Goal: Task Accomplishment & Management: Manage account settings

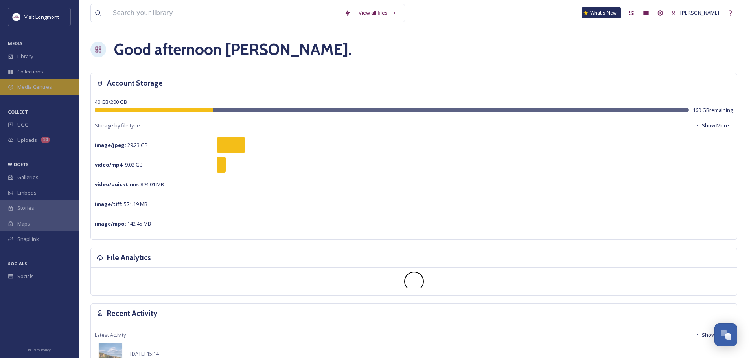
click at [23, 87] on span "Media Centres" at bounding box center [34, 86] width 35 height 7
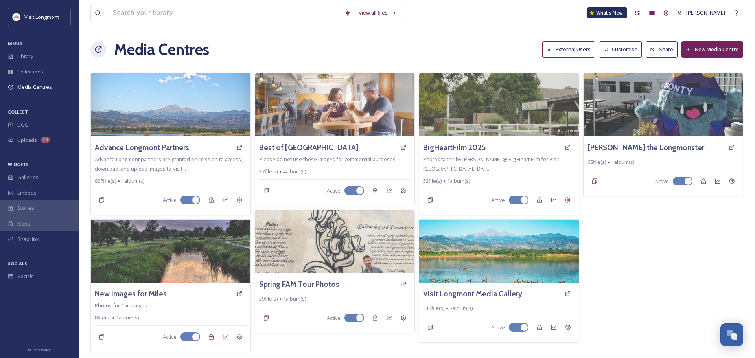
click at [564, 49] on button "External Users" at bounding box center [569, 49] width 53 height 16
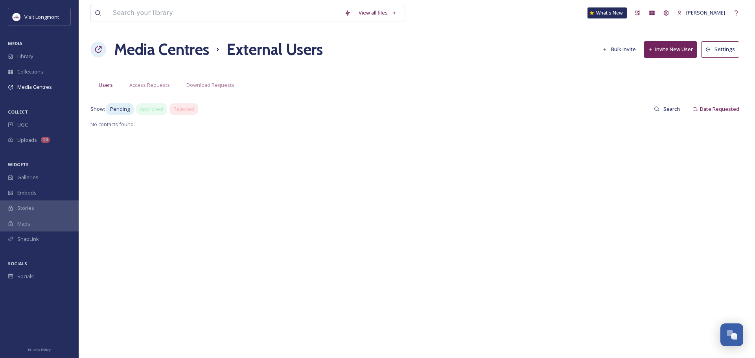
click at [675, 49] on button "Invite New User" at bounding box center [671, 49] width 54 height 16
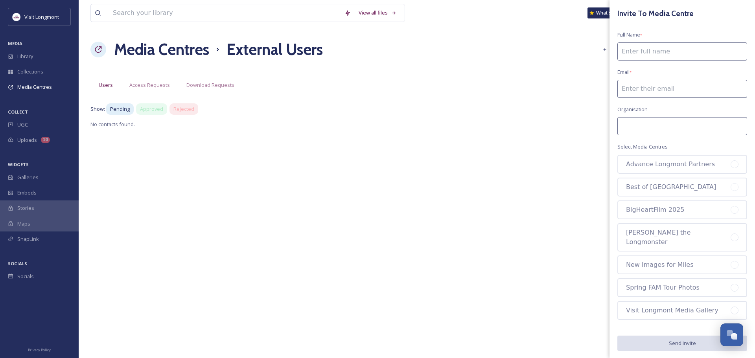
click at [643, 52] on input at bounding box center [683, 51] width 130 height 18
type input "[PERSON_NAME]"
click at [635, 91] on input at bounding box center [683, 89] width 130 height 18
paste input "[PERSON_NAME] <[PERSON_NAME][EMAIL_ADDRESS][DOMAIN_NAME]>"
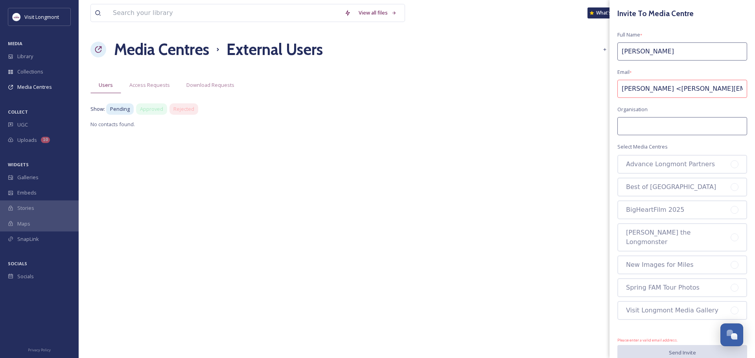
click at [642, 119] on input at bounding box center [683, 126] width 130 height 18
click at [639, 124] on input at bounding box center [683, 126] width 130 height 18
drag, startPoint x: 675, startPoint y: 90, endPoint x: 585, endPoint y: 86, distance: 90.2
click at [585, 87] on div "View all files What's New [PERSON_NAME] Media Centres External Users Bulk Invit…" at bounding box center [417, 179] width 677 height 358
click at [738, 89] on input "[PERSON_NAME][EMAIL_ADDRESS][DOMAIN_NAME]>" at bounding box center [683, 89] width 130 height 18
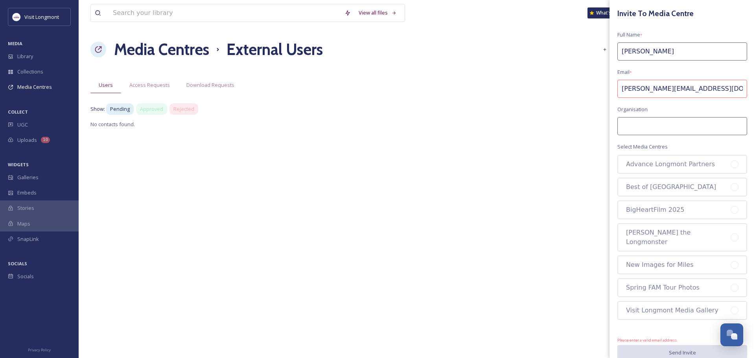
type input "[PERSON_NAME][EMAIL_ADDRESS][DOMAIN_NAME]>"
click at [699, 121] on input at bounding box center [683, 126] width 130 height 18
click at [642, 90] on input "[PERSON_NAME][EMAIL_ADDRESS][DOMAIN_NAME]>" at bounding box center [683, 89] width 130 height 18
click at [662, 131] on input at bounding box center [683, 126] width 130 height 18
click at [690, 92] on input "[PERSON_NAME][EMAIL_ADDRESS][DOMAIN_NAME]>" at bounding box center [683, 89] width 130 height 18
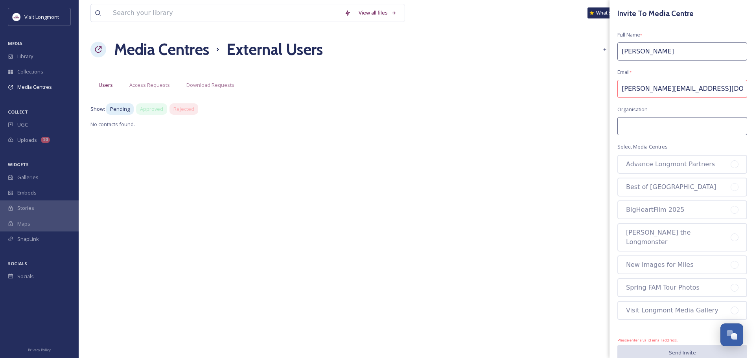
drag, startPoint x: 627, startPoint y: 90, endPoint x: 617, endPoint y: 89, distance: 9.9
click at [626, 90] on input "[PERSON_NAME][EMAIL_ADDRESS][DOMAIN_NAME]>" at bounding box center [683, 89] width 130 height 18
click at [621, 88] on input "[PERSON_NAME][EMAIL_ADDRESS][DOMAIN_NAME]>" at bounding box center [683, 89] width 130 height 18
click at [737, 92] on input "[PERSON_NAME][EMAIL_ADDRESS][DOMAIN_NAME]>" at bounding box center [683, 89] width 130 height 18
click at [678, 129] on input at bounding box center [683, 126] width 130 height 18
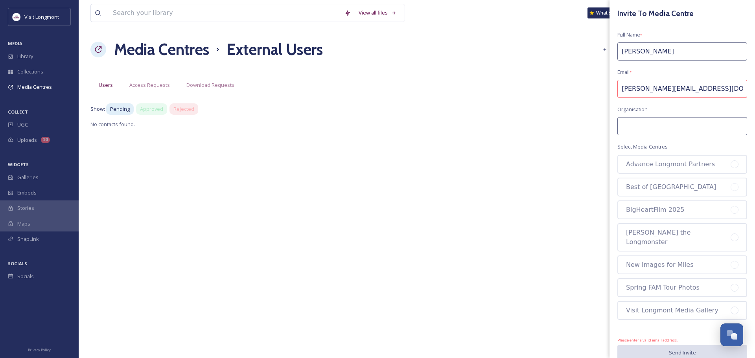
click at [663, 126] on input at bounding box center [683, 126] width 130 height 18
click at [621, 89] on input "[PERSON_NAME][EMAIL_ADDRESS][DOMAIN_NAME]>" at bounding box center [683, 89] width 130 height 18
click at [740, 89] on input "[PERSON_NAME][EMAIL_ADDRESS][DOMAIN_NAME]>" at bounding box center [683, 89] width 130 height 18
click at [738, 90] on input "[PERSON_NAME][EMAIL_ADDRESS][DOMAIN_NAME]>" at bounding box center [683, 89] width 130 height 18
click at [681, 127] on input at bounding box center [683, 126] width 130 height 18
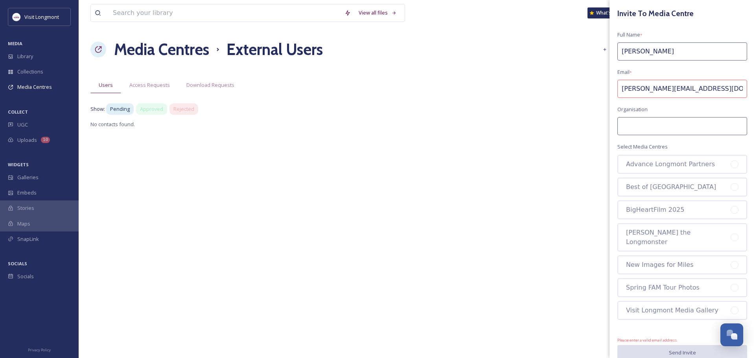
click at [705, 90] on input "[PERSON_NAME][EMAIL_ADDRESS][DOMAIN_NAME]>" at bounding box center [683, 89] width 130 height 18
click at [661, 127] on input at bounding box center [683, 126] width 130 height 18
click at [643, 90] on input at bounding box center [683, 89] width 130 height 18
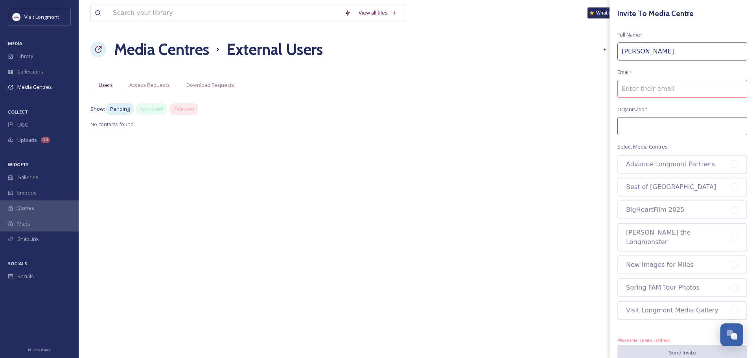
paste input "[PERSON_NAME][EMAIL_ADDRESS][DOMAIN_NAME]"
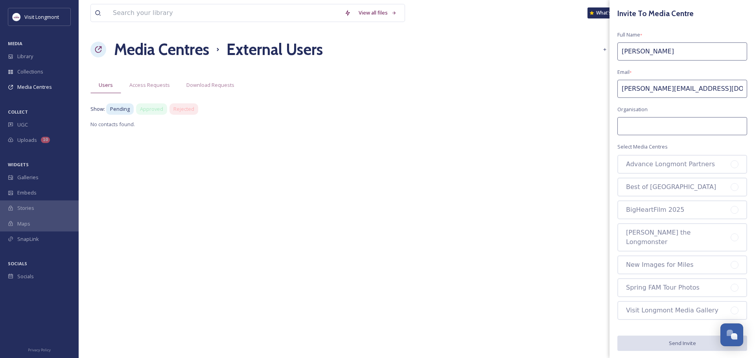
type input "[PERSON_NAME][EMAIL_ADDRESS][DOMAIN_NAME]"
click at [640, 126] on input at bounding box center [683, 126] width 130 height 18
type input "City of [GEOGRAPHIC_DATA]"
click at [736, 167] on div at bounding box center [735, 165] width 8 height 8
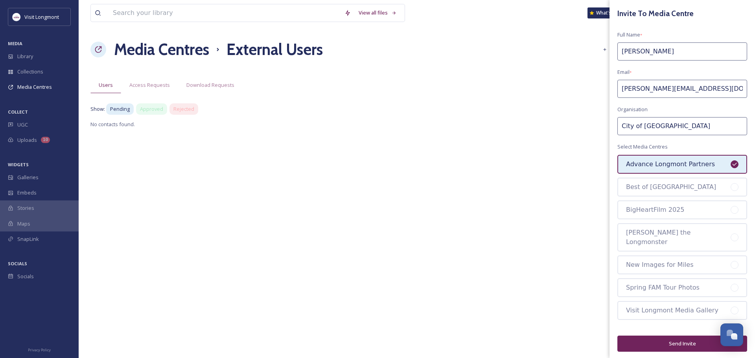
click at [682, 336] on button "Send Invite" at bounding box center [683, 344] width 130 height 16
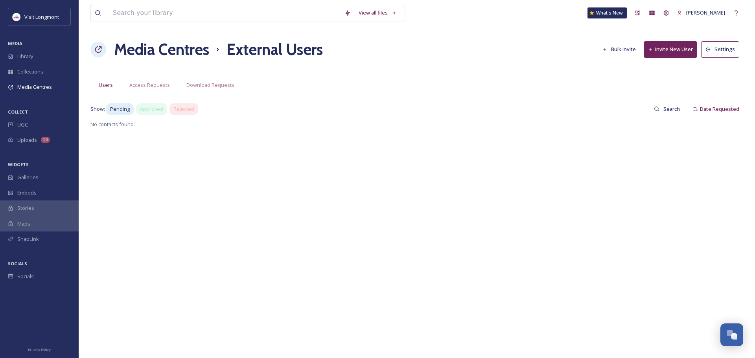
click at [666, 50] on button "Invite New User" at bounding box center [671, 49] width 54 height 16
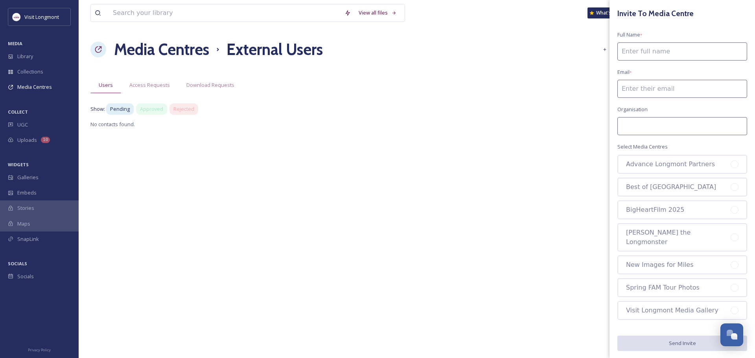
click at [636, 50] on input at bounding box center [683, 51] width 130 height 18
type input "[PERSON_NAME]"
click at [650, 89] on input at bounding box center [683, 89] width 130 height 18
paste input "[PERSON_NAME][EMAIL_ADDRESS][PERSON_NAME][DOMAIN_NAME]"
type input "[PERSON_NAME][EMAIL_ADDRESS][PERSON_NAME][DOMAIN_NAME]"
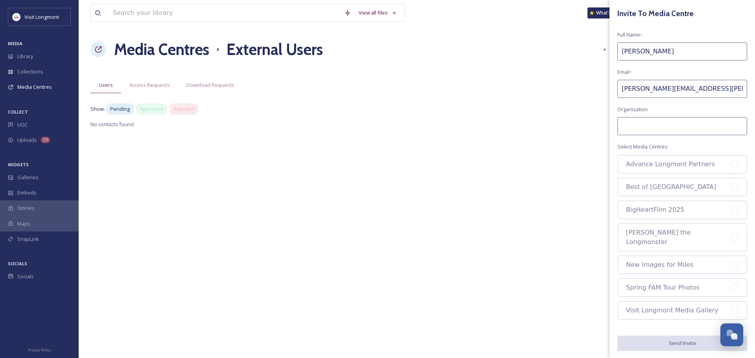
click at [644, 123] on input at bounding box center [683, 126] width 130 height 18
type input "Nextlight"
click at [733, 163] on div at bounding box center [735, 165] width 8 height 8
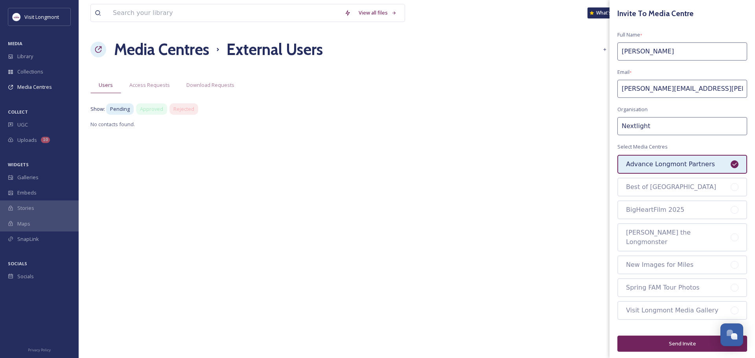
click at [679, 336] on button "Send Invite" at bounding box center [683, 344] width 130 height 16
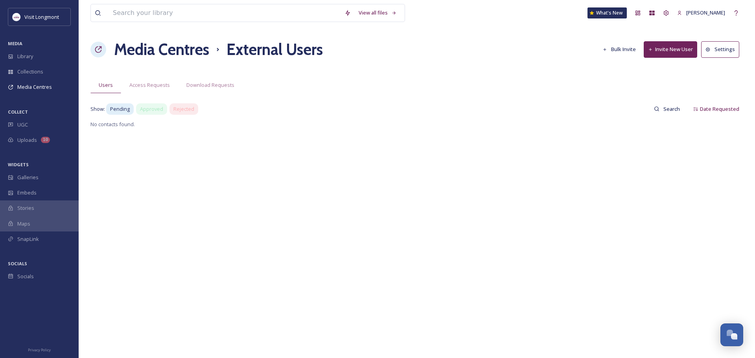
click at [661, 44] on button "Invite New User" at bounding box center [671, 49] width 54 height 16
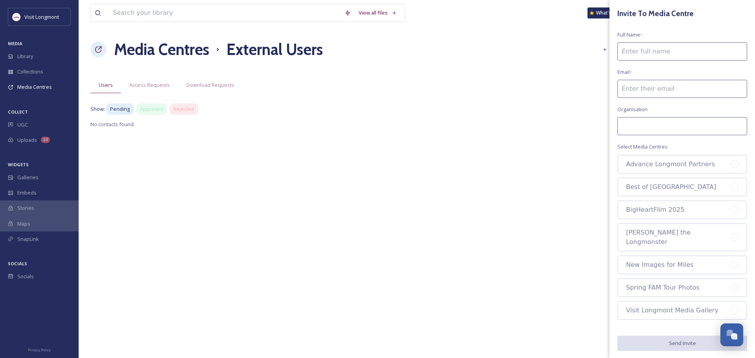
click at [631, 51] on input at bounding box center [683, 51] width 130 height 18
click at [737, 163] on div at bounding box center [735, 165] width 8 height 8
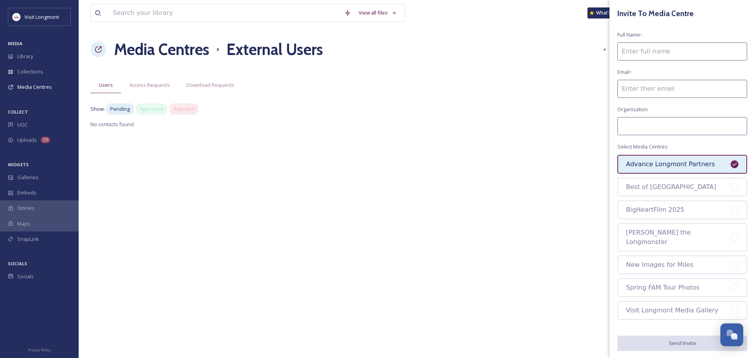
click at [644, 54] on input at bounding box center [683, 51] width 130 height 18
type input "[PERSON_NAME]"
click at [642, 92] on input at bounding box center [683, 89] width 130 height 18
paste input "[PERSON_NAME][EMAIL_ADDRESS][DOMAIN_NAME]"
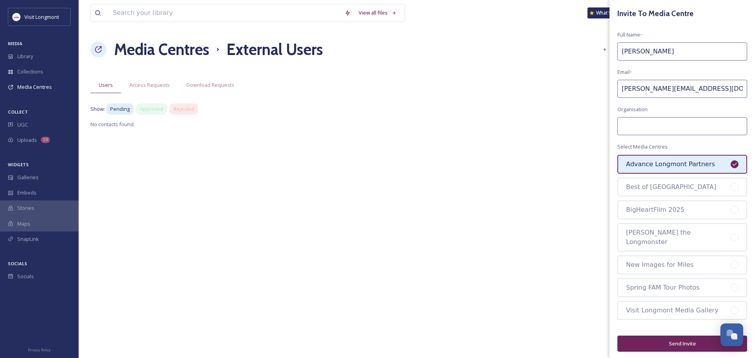
type input "[PERSON_NAME][EMAIL_ADDRESS][DOMAIN_NAME]"
click at [626, 127] on input at bounding box center [683, 126] width 130 height 18
type input "LEDP"
click at [676, 336] on button "Send Invite" at bounding box center [683, 344] width 130 height 16
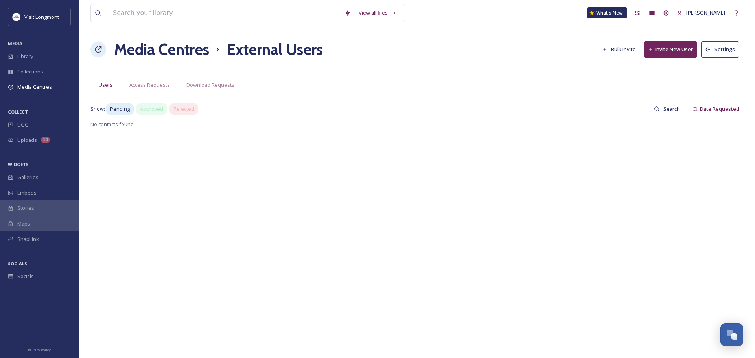
click at [661, 50] on button "Invite New User" at bounding box center [671, 49] width 54 height 16
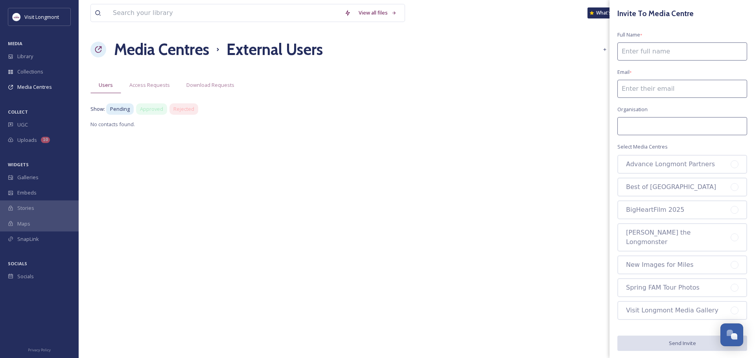
click at [642, 123] on input at bounding box center [683, 126] width 130 height 18
click at [635, 92] on input at bounding box center [683, 89] width 130 height 18
paste input "[PERSON_NAME][EMAIL_ADDRESS][DOMAIN_NAME]"
type input "[PERSON_NAME][EMAIL_ADDRESS][DOMAIN_NAME]"
click at [628, 54] on input at bounding box center [683, 51] width 130 height 18
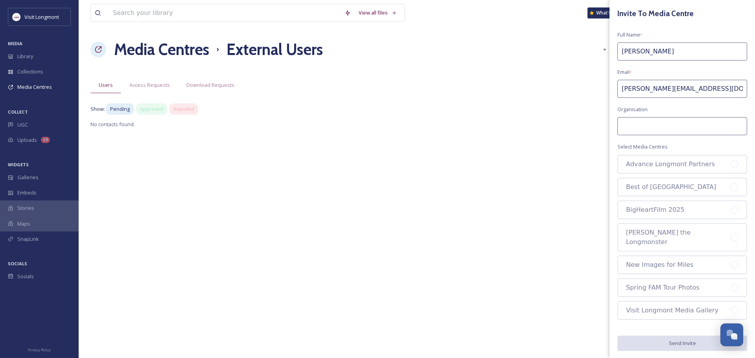
type input "[PERSON_NAME]"
click at [646, 125] on input at bounding box center [683, 126] width 130 height 18
type input "LEDP"
click at [734, 166] on div at bounding box center [735, 165] width 8 height 8
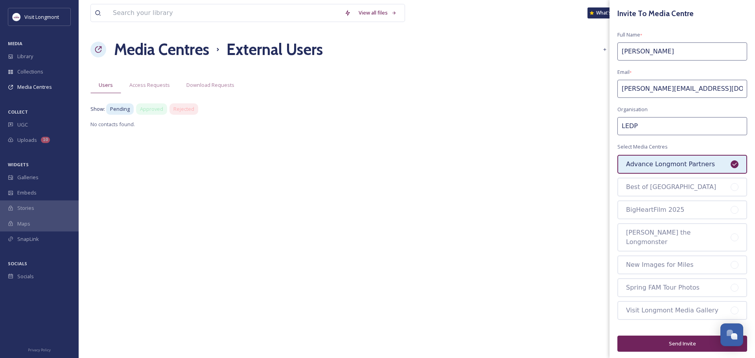
click at [683, 336] on button "Send Invite" at bounding box center [683, 344] width 130 height 16
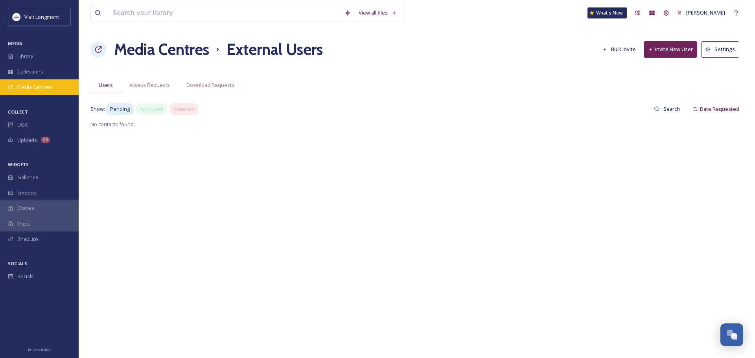
click at [27, 89] on span "Media Centres" at bounding box center [34, 86] width 35 height 7
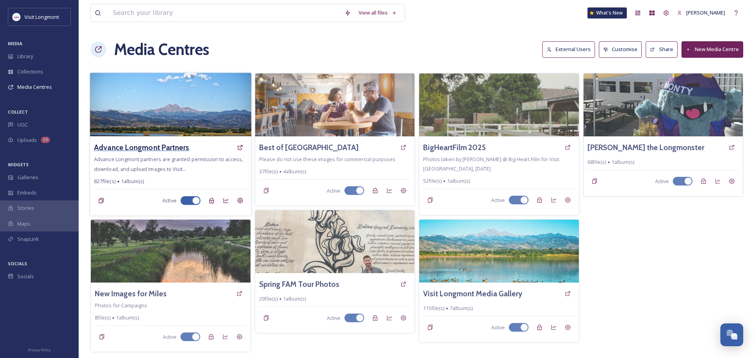
click at [139, 147] on h3 "Advance Longmont Partners" at bounding box center [141, 147] width 95 height 11
